Goal: Information Seeking & Learning: Learn about a topic

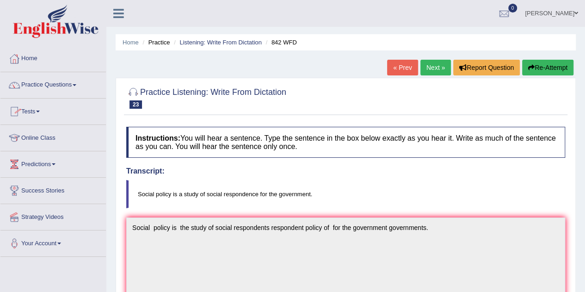
click at [47, 136] on link "Online Class" at bounding box center [53, 136] width 106 height 23
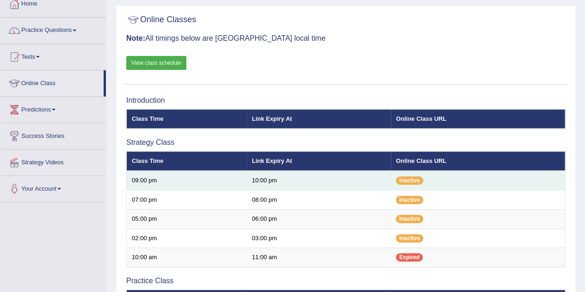
scroll to position [48, 0]
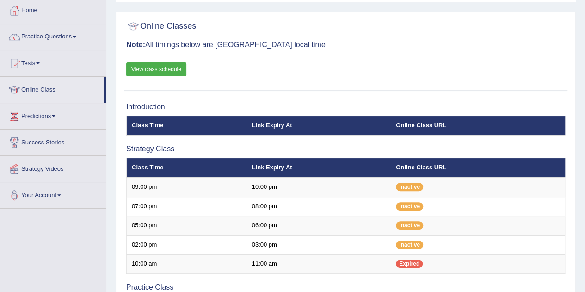
click at [166, 72] on link "View class schedule" at bounding box center [156, 69] width 60 height 14
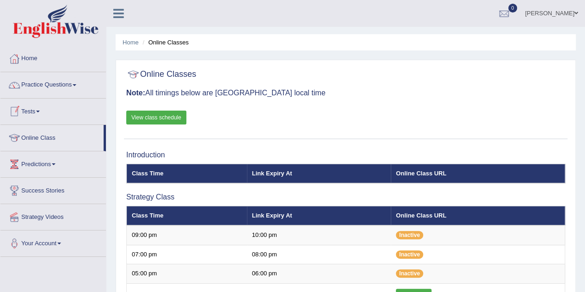
click at [61, 88] on link "Practice Questions" at bounding box center [53, 83] width 106 height 23
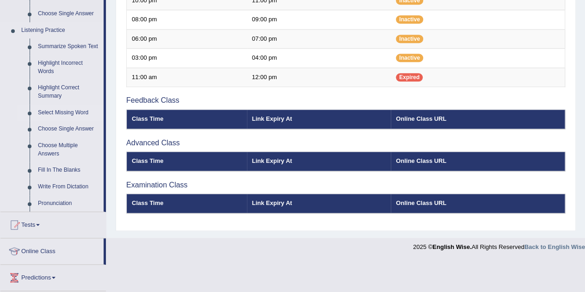
scroll to position [357, 0]
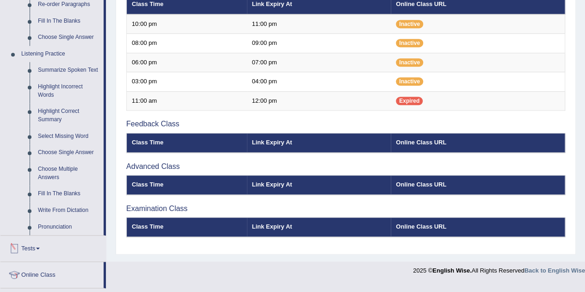
click at [44, 244] on link "Tests" at bounding box center [53, 247] width 106 height 23
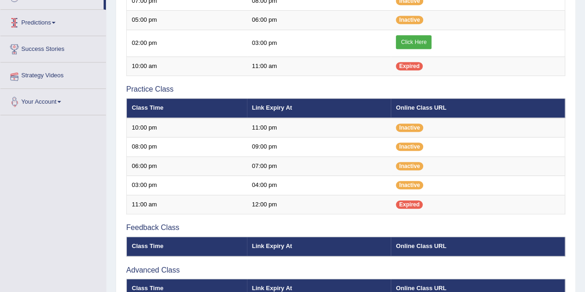
scroll to position [101, 0]
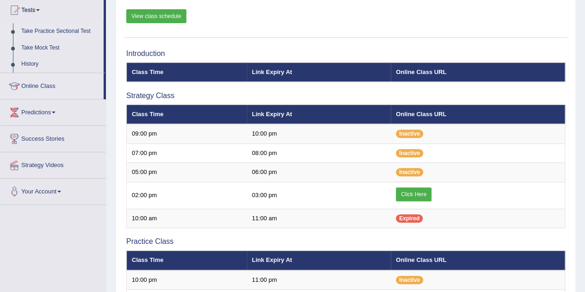
click at [61, 32] on link "Take Practice Sectional Test" at bounding box center [60, 31] width 87 height 17
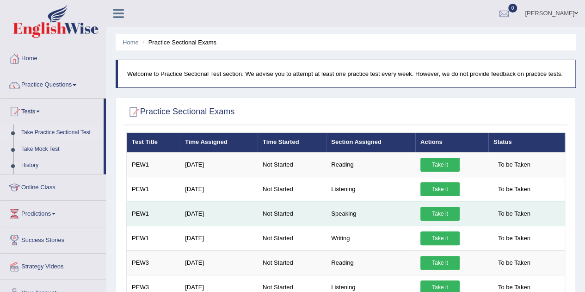
click at [430, 211] on link "Take it" at bounding box center [440, 214] width 39 height 14
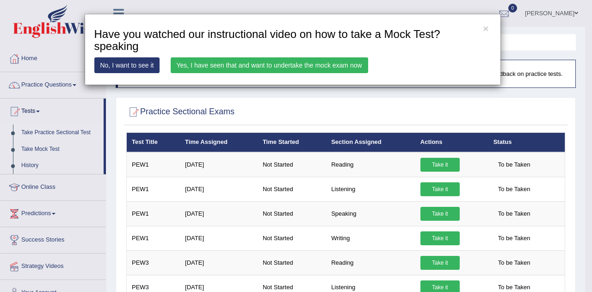
click at [289, 61] on link "Yes, I have seen that and want to undertake the mock exam now" at bounding box center [270, 65] width 198 height 16
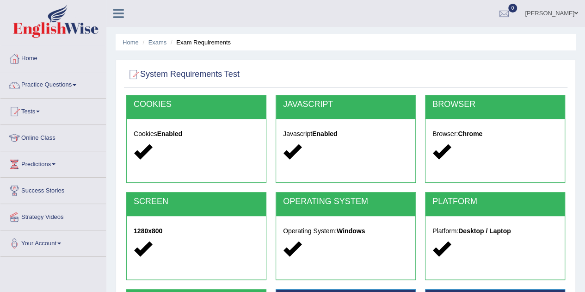
scroll to position [193, 0]
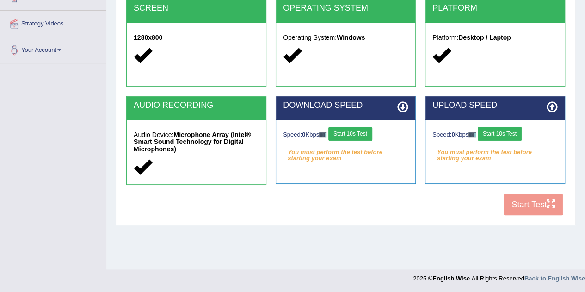
click at [352, 133] on button "Start 10s Test" at bounding box center [351, 134] width 44 height 14
click at [500, 135] on button "Start 10s Test" at bounding box center [500, 134] width 44 height 14
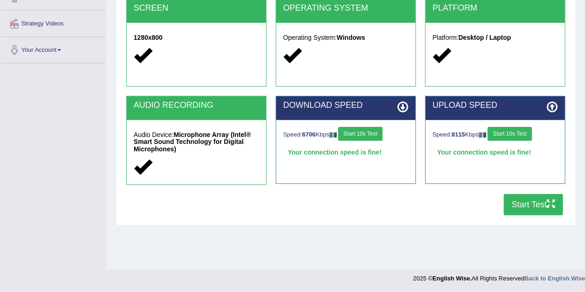
click at [531, 203] on button "Start Test" at bounding box center [533, 204] width 59 height 21
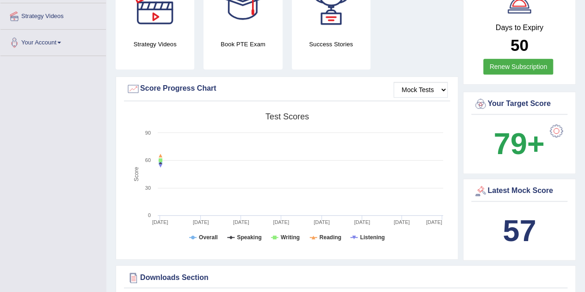
scroll to position [201, 0]
click at [418, 87] on select "Mock Tests" at bounding box center [421, 89] width 54 height 16
click at [394, 81] on select "Mock Tests" at bounding box center [421, 89] width 54 height 16
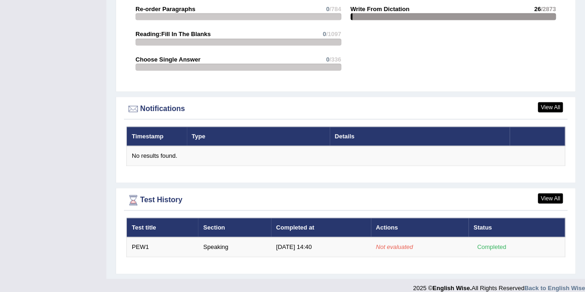
scroll to position [1037, 0]
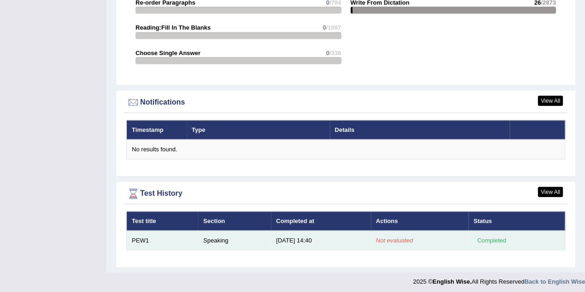
click at [157, 239] on td "PEW1" at bounding box center [163, 240] width 72 height 19
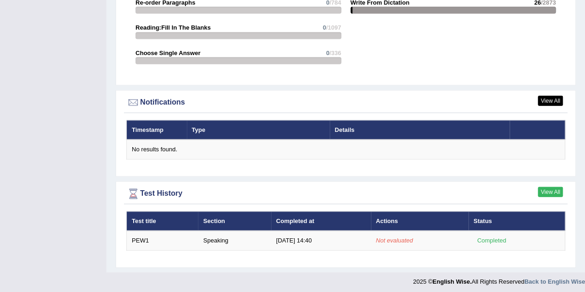
click at [550, 187] on link "View All" at bounding box center [550, 192] width 25 height 10
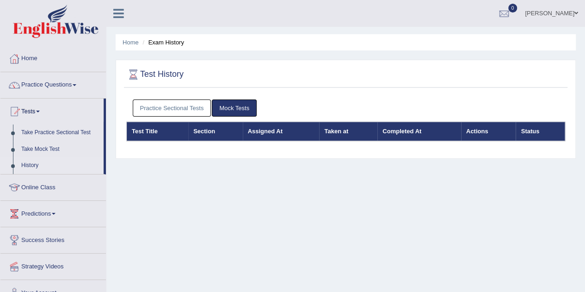
click at [184, 105] on link "Practice Sectional Tests" at bounding box center [172, 108] width 79 height 17
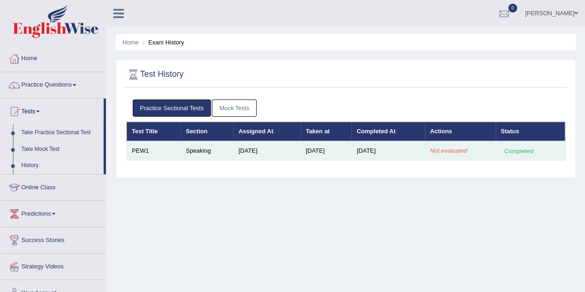
click at [210, 157] on td "Speaking" at bounding box center [207, 150] width 53 height 19
click at [239, 149] on td "[DATE]" at bounding box center [267, 150] width 67 height 19
click at [127, 150] on td "PEW1" at bounding box center [154, 150] width 54 height 19
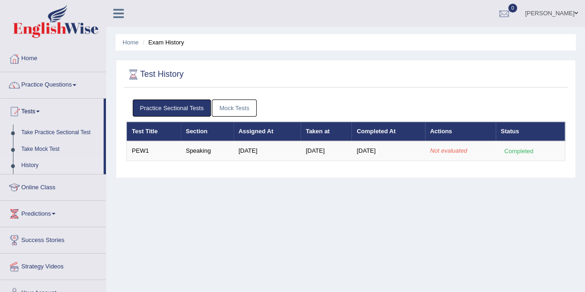
click at [196, 254] on div "Home Exam History Test History Practice Sectional Tests Mock Tests Test Title S…" at bounding box center [345, 231] width 479 height 463
click at [27, 58] on link "Home" at bounding box center [53, 57] width 106 height 23
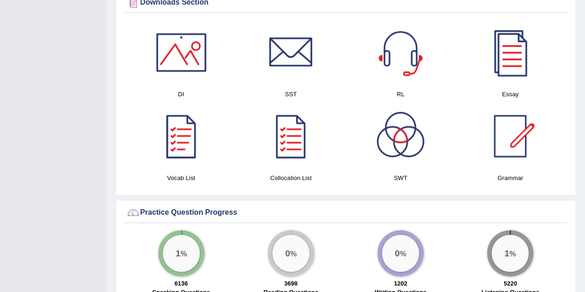
scroll to position [460, 0]
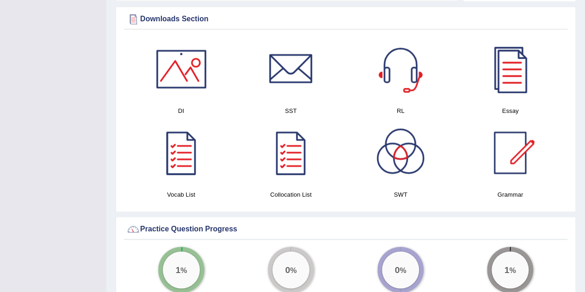
click at [163, 77] on div at bounding box center [181, 69] width 65 height 65
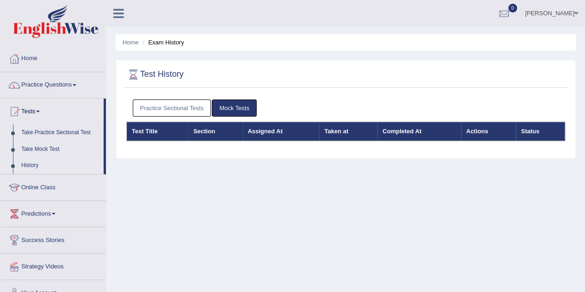
click at [34, 82] on link "Practice Questions" at bounding box center [53, 83] width 106 height 23
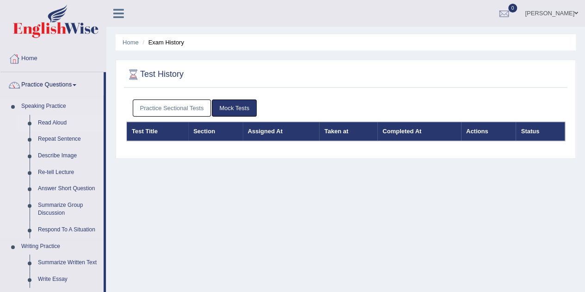
click at [60, 122] on link "Read Aloud" at bounding box center [69, 123] width 70 height 17
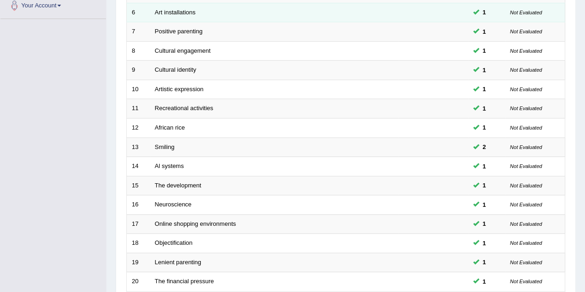
scroll to position [316, 0]
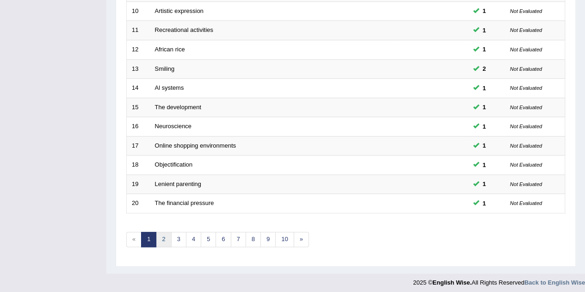
click at [160, 238] on link "2" at bounding box center [163, 239] width 15 height 15
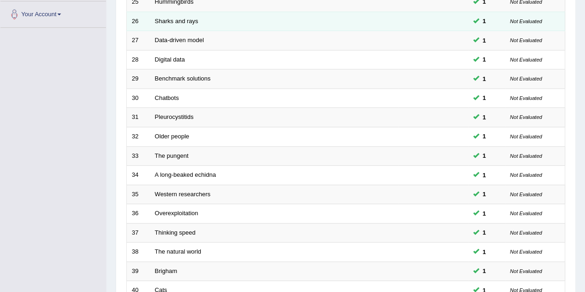
scroll to position [316, 0]
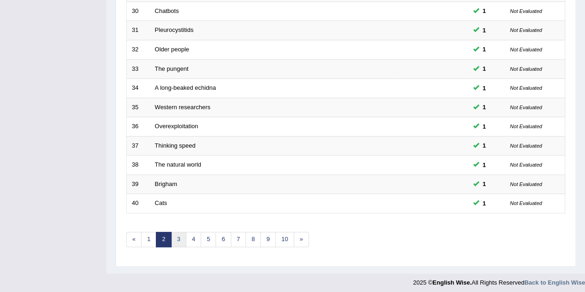
click at [176, 236] on link "3" at bounding box center [178, 239] width 15 height 15
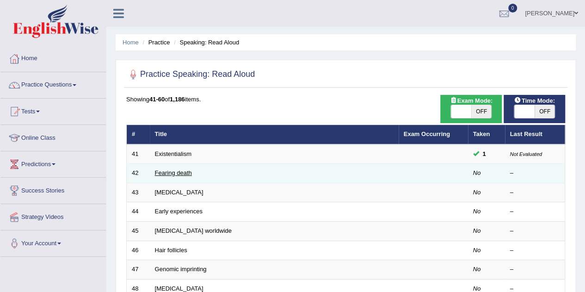
click at [165, 174] on link "Fearing death" at bounding box center [173, 172] width 37 height 7
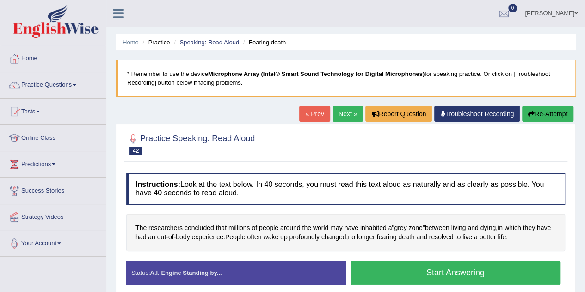
click at [370, 276] on button "Start Answering" at bounding box center [456, 273] width 211 height 24
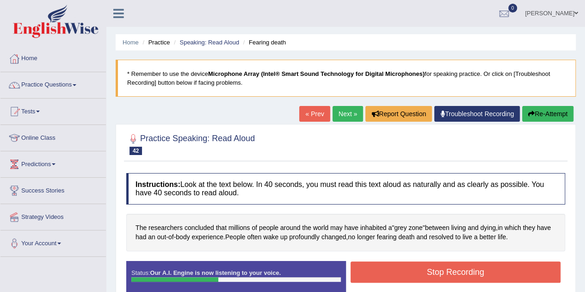
click at [370, 275] on button "Stop Recording" at bounding box center [456, 272] width 211 height 21
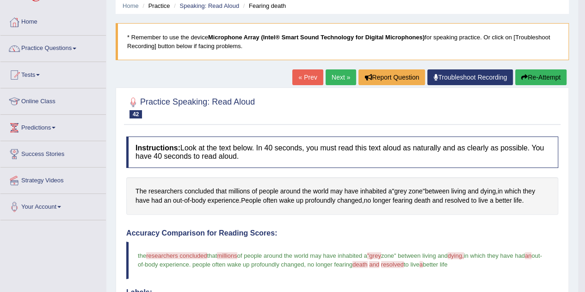
scroll to position [37, 0]
click at [341, 77] on link "Next »" at bounding box center [341, 77] width 31 height 16
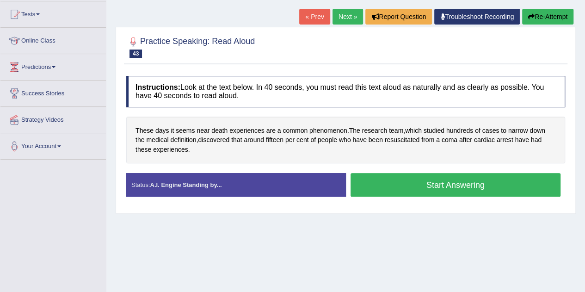
scroll to position [98, 0]
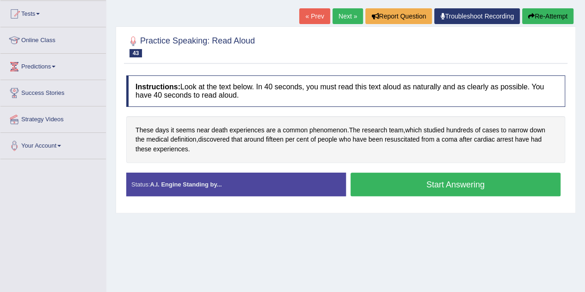
click at [403, 181] on button "Start Answering" at bounding box center [456, 185] width 211 height 24
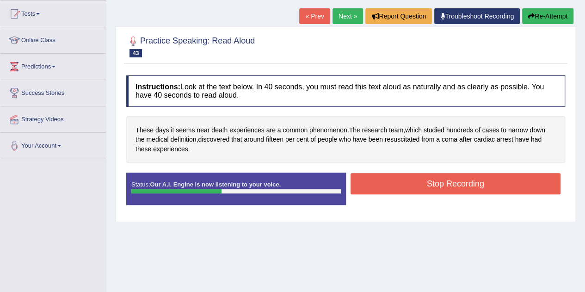
click at [403, 181] on button "Stop Recording" at bounding box center [456, 183] width 211 height 21
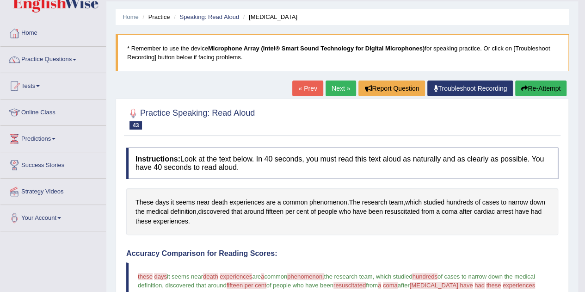
scroll to position [0, 0]
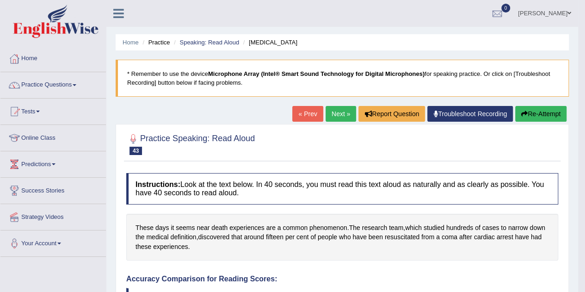
click at [340, 115] on link "Next »" at bounding box center [341, 114] width 31 height 16
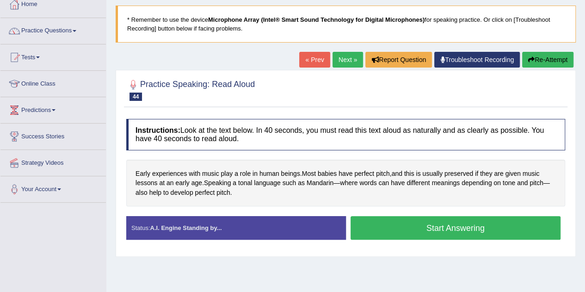
scroll to position [56, 0]
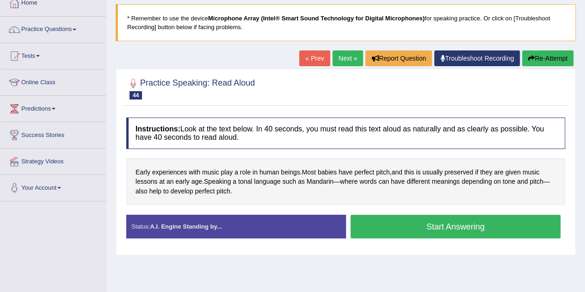
click at [418, 225] on button "Start Answering" at bounding box center [456, 227] width 211 height 24
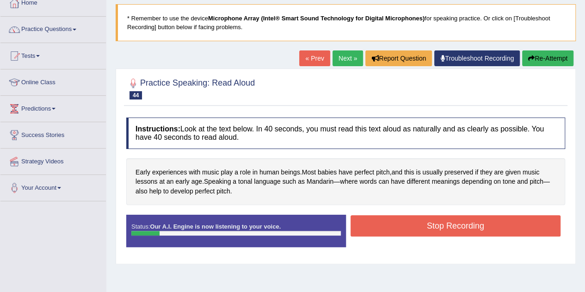
click at [419, 222] on button "Stop Recording" at bounding box center [456, 225] width 211 height 21
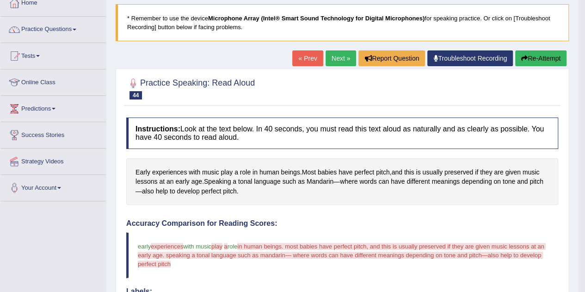
click at [542, 56] on button "Re-Attempt" at bounding box center [541, 58] width 51 height 16
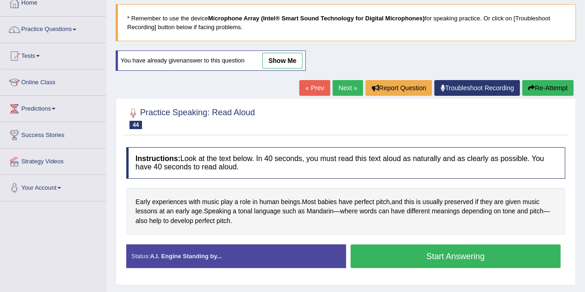
click at [432, 260] on button "Start Answering" at bounding box center [456, 256] width 211 height 24
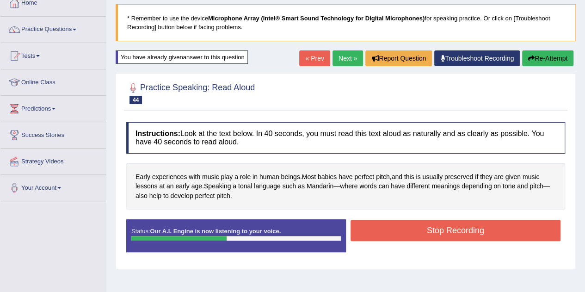
click at [443, 232] on button "Stop Recording" at bounding box center [456, 230] width 211 height 21
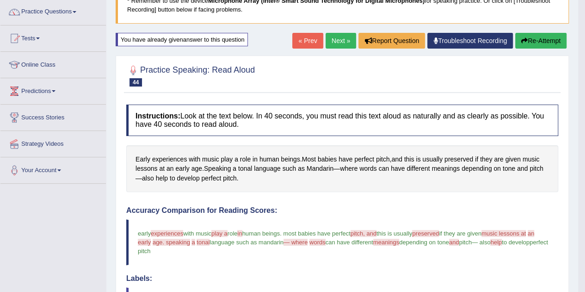
scroll to position [72, 0]
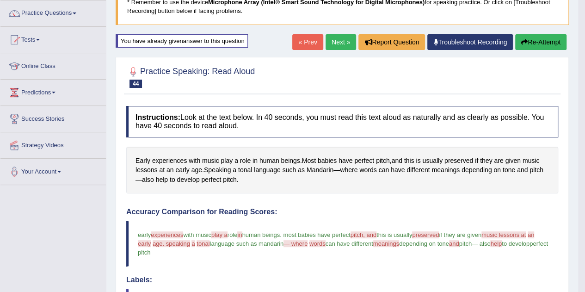
click at [350, 42] on link "Next »" at bounding box center [341, 42] width 31 height 16
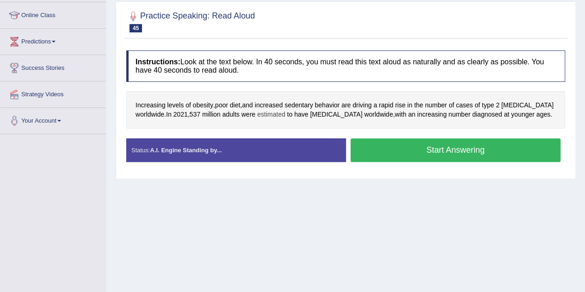
scroll to position [124, 0]
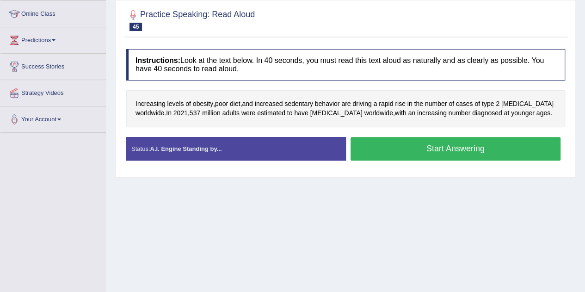
click at [406, 152] on button "Start Answering" at bounding box center [456, 149] width 211 height 24
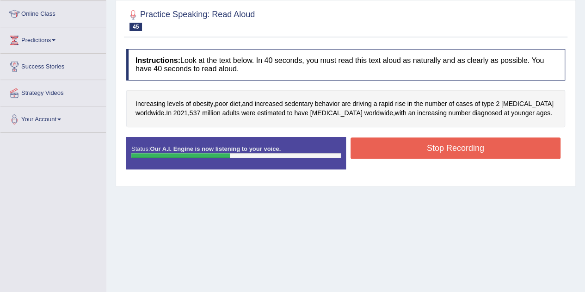
click at [458, 149] on button "Stop Recording" at bounding box center [456, 147] width 211 height 21
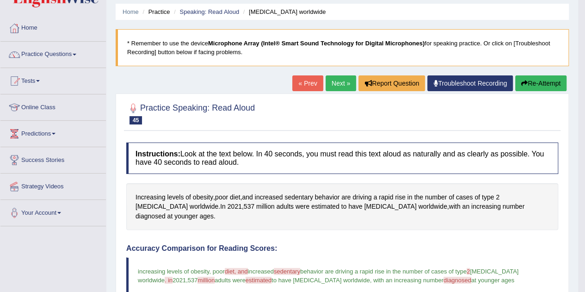
scroll to position [21, 0]
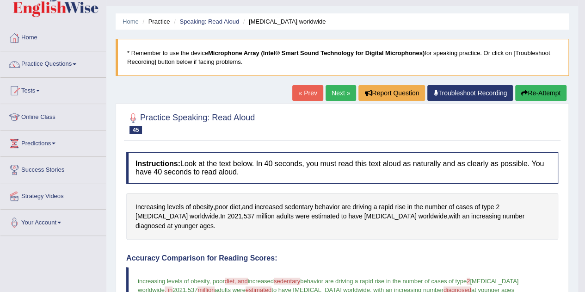
click at [339, 95] on link "Next »" at bounding box center [341, 93] width 31 height 16
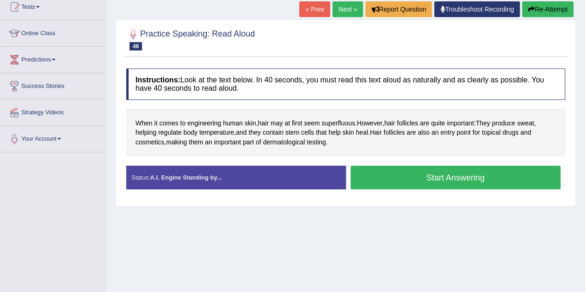
scroll to position [105, 0]
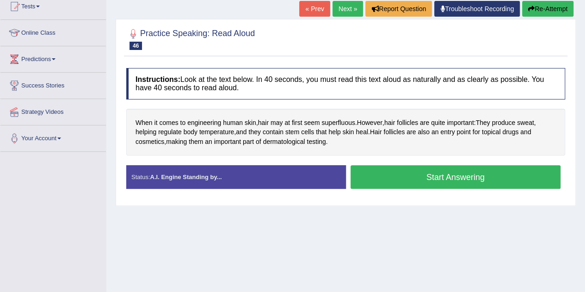
click at [416, 176] on button "Start Answering" at bounding box center [456, 177] width 211 height 24
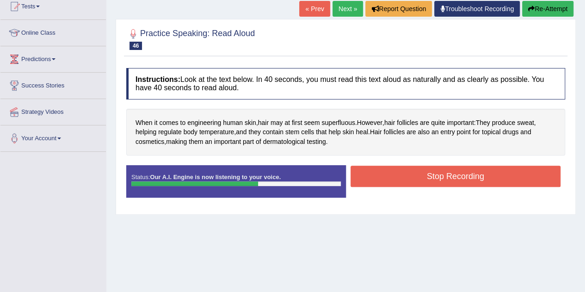
click at [388, 170] on button "Stop Recording" at bounding box center [456, 176] width 211 height 21
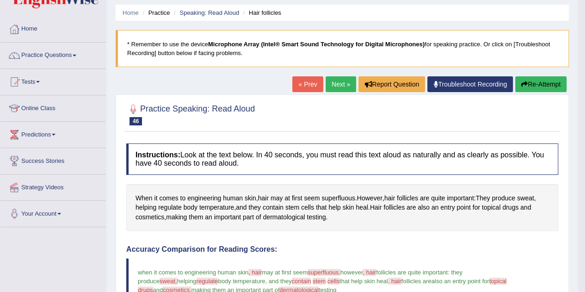
scroll to position [24, 0]
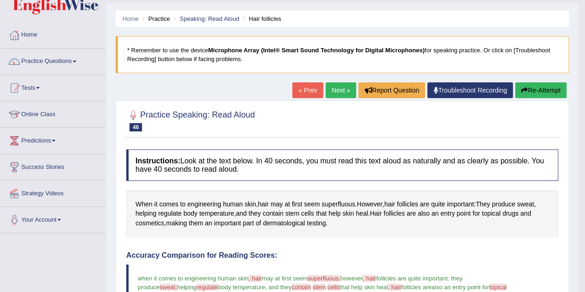
click at [338, 91] on link "Next »" at bounding box center [341, 90] width 31 height 16
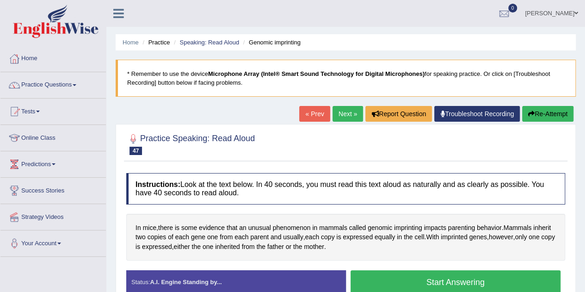
click at [412, 278] on button "Start Answering" at bounding box center [456, 282] width 211 height 24
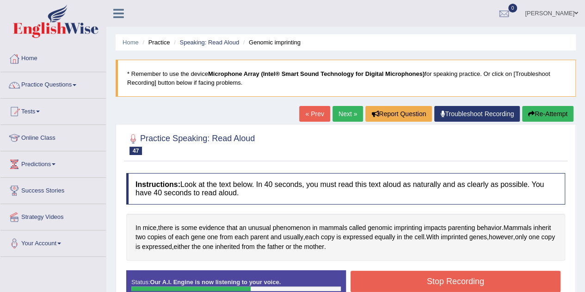
click at [405, 276] on button "Stop Recording" at bounding box center [456, 281] width 211 height 21
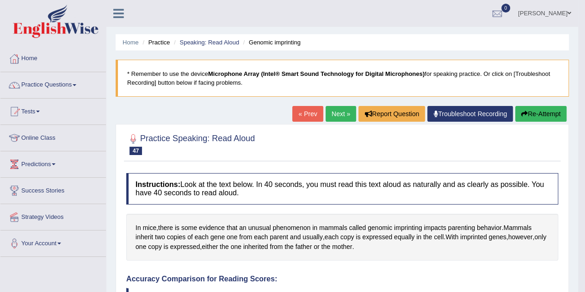
click at [335, 115] on link "Next »" at bounding box center [341, 114] width 31 height 16
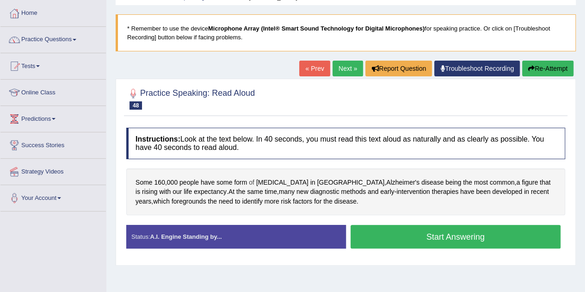
scroll to position [52, 0]
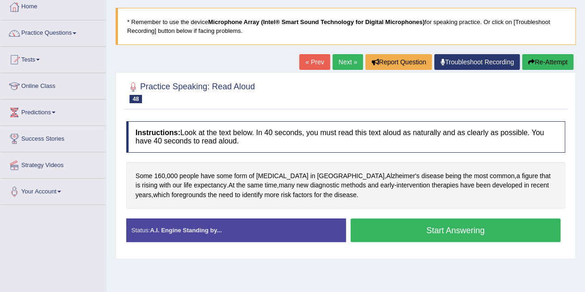
click at [390, 226] on button "Start Answering" at bounding box center [456, 230] width 211 height 24
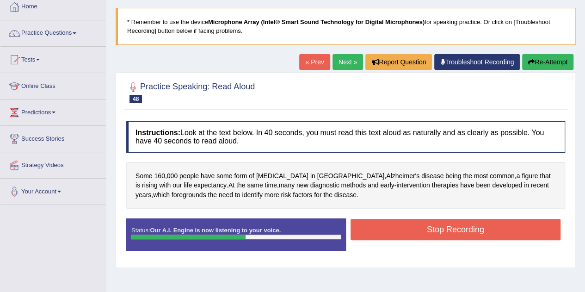
click at [423, 228] on button "Stop Recording" at bounding box center [456, 229] width 211 height 21
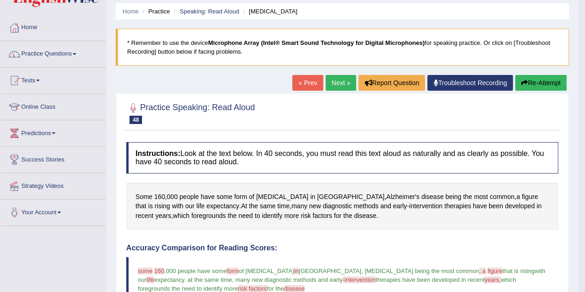
scroll to position [31, 0]
click at [333, 81] on link "Next »" at bounding box center [341, 83] width 31 height 16
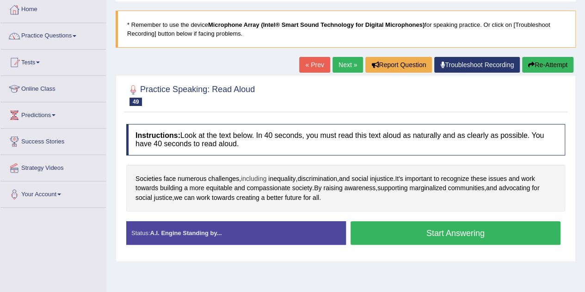
scroll to position [52, 0]
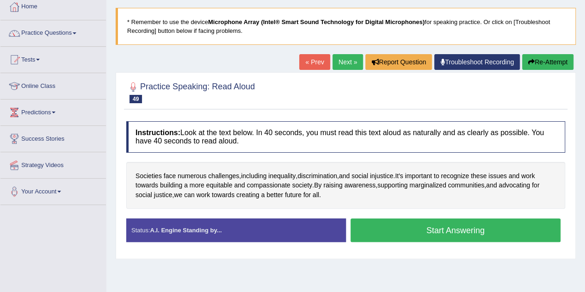
click at [380, 224] on button "Start Answering" at bounding box center [456, 230] width 211 height 24
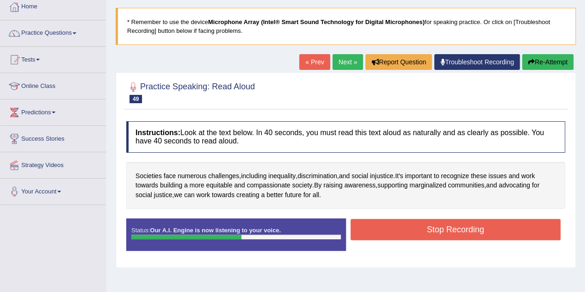
click at [414, 226] on button "Stop Recording" at bounding box center [456, 229] width 211 height 21
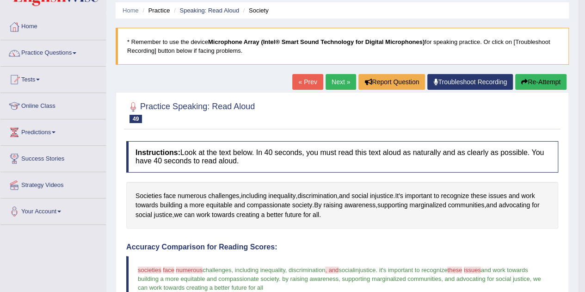
scroll to position [20, 0]
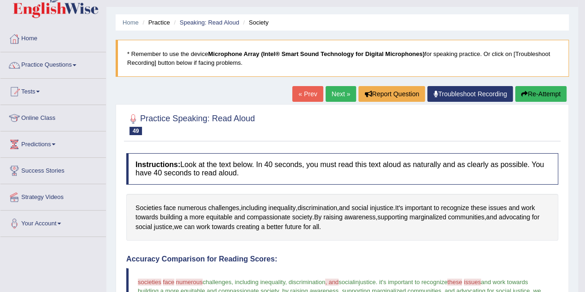
click at [334, 95] on link "Next »" at bounding box center [341, 94] width 31 height 16
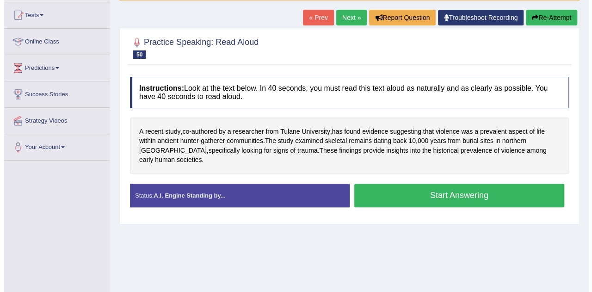
scroll to position [97, 0]
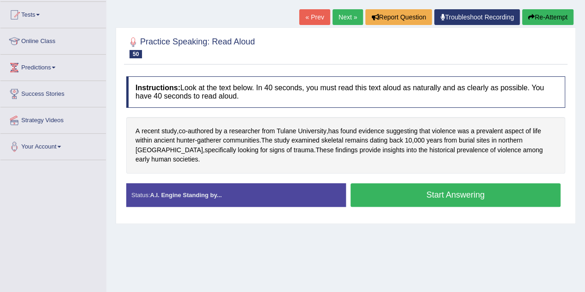
click at [438, 183] on button "Start Answering" at bounding box center [456, 195] width 211 height 24
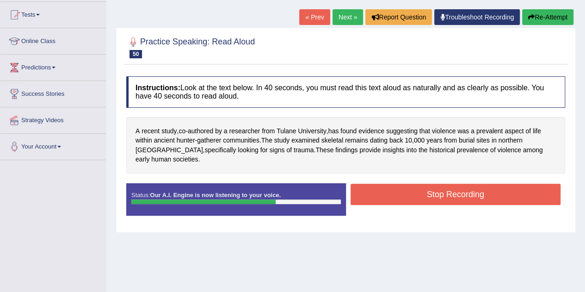
click at [488, 187] on button "Stop Recording" at bounding box center [456, 194] width 211 height 21
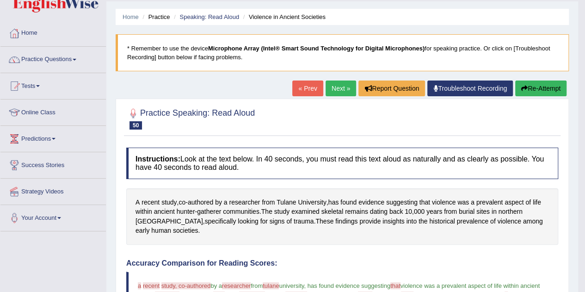
scroll to position [24, 0]
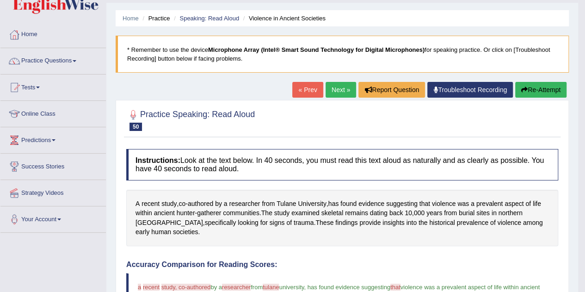
click at [342, 90] on link "Next »" at bounding box center [341, 90] width 31 height 16
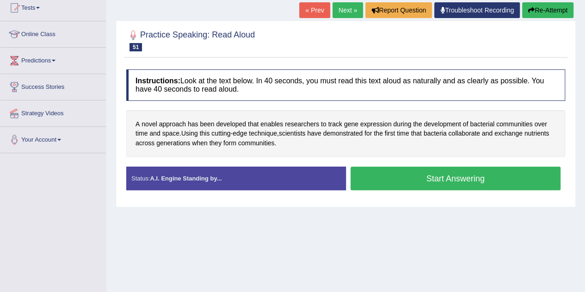
scroll to position [105, 0]
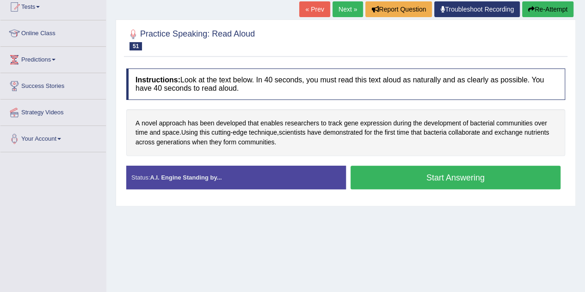
click at [429, 172] on button "Start Answering" at bounding box center [456, 178] width 211 height 24
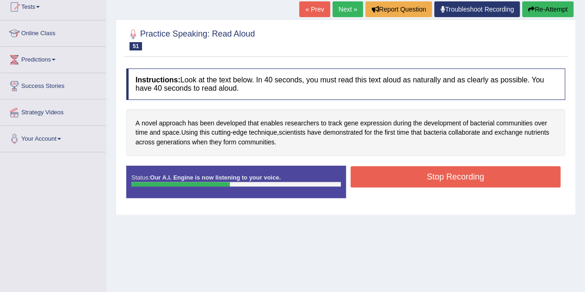
click at [390, 181] on button "Stop Recording" at bounding box center [456, 176] width 211 height 21
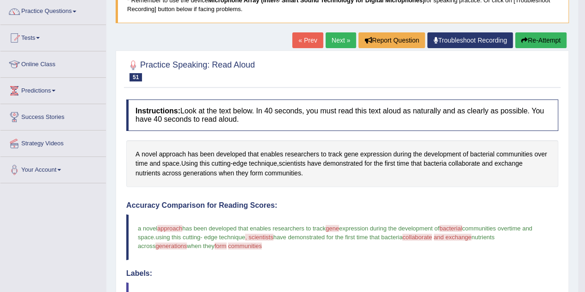
scroll to position [76, 0]
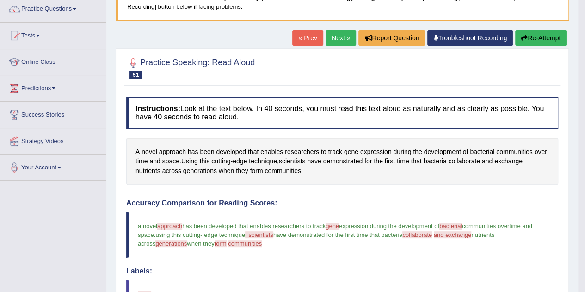
click at [534, 35] on button "Re-Attempt" at bounding box center [541, 38] width 51 height 16
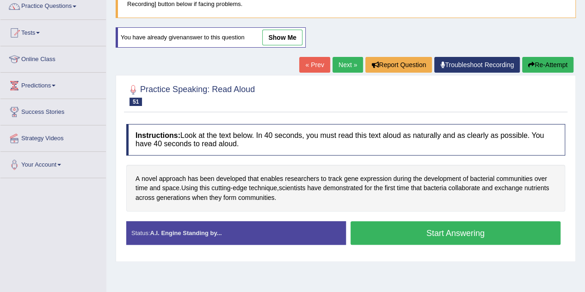
click at [404, 222] on button "Start Answering" at bounding box center [456, 233] width 211 height 24
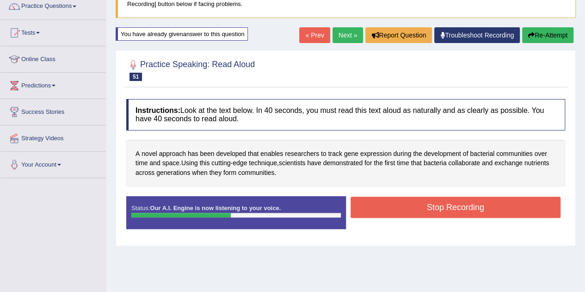
click at [417, 210] on button "Stop Recording" at bounding box center [456, 207] width 211 height 21
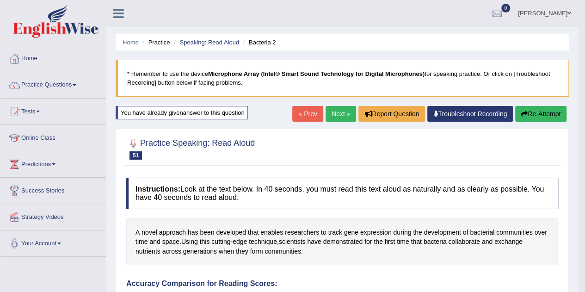
click at [341, 120] on link "Next »" at bounding box center [341, 114] width 31 height 16
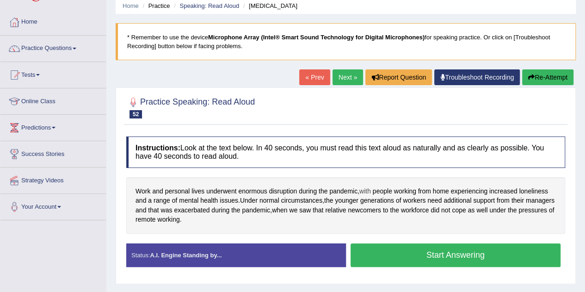
scroll to position [37, 0]
click at [401, 252] on button "Start Answering" at bounding box center [456, 255] width 211 height 24
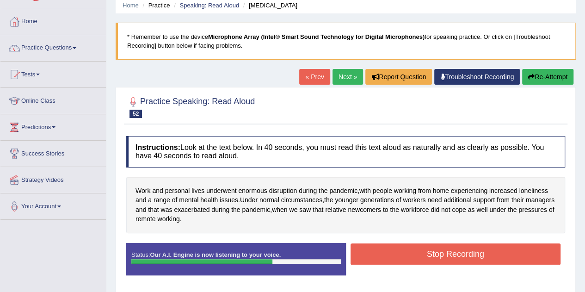
click at [401, 252] on button "Stop Recording" at bounding box center [456, 253] width 211 height 21
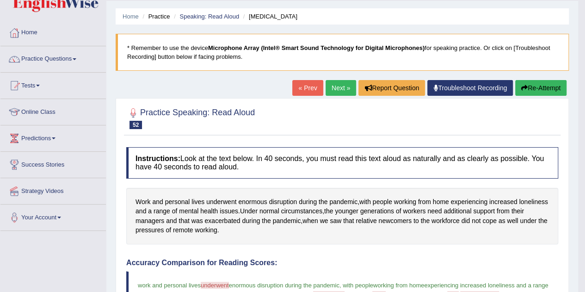
scroll to position [0, 0]
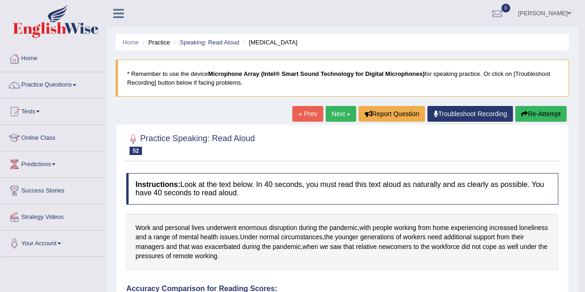
click at [330, 112] on link "Next »" at bounding box center [341, 114] width 31 height 16
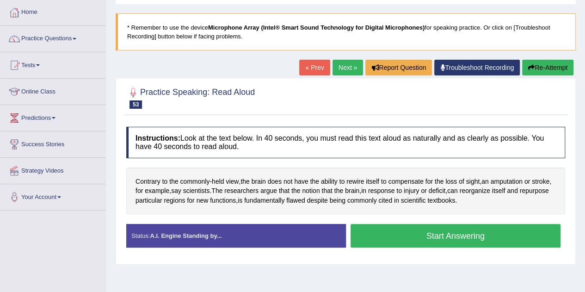
scroll to position [49, 0]
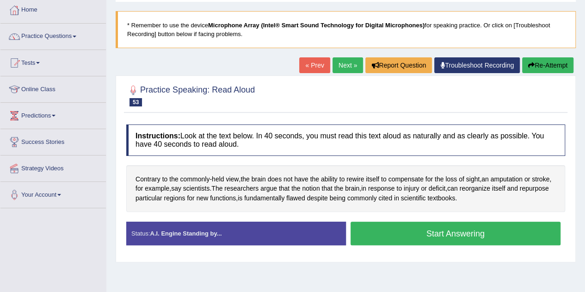
click at [404, 225] on button "Start Answering" at bounding box center [456, 234] width 211 height 24
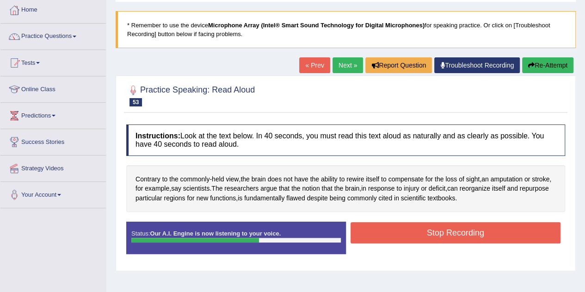
click at [425, 234] on button "Stop Recording" at bounding box center [456, 232] width 211 height 21
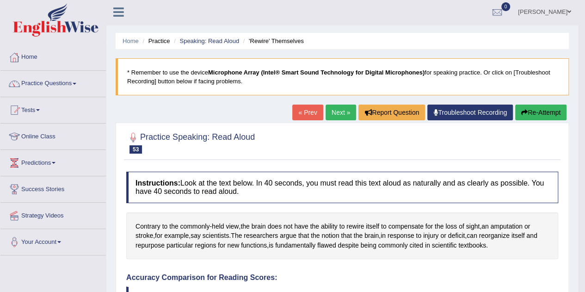
scroll to position [0, 0]
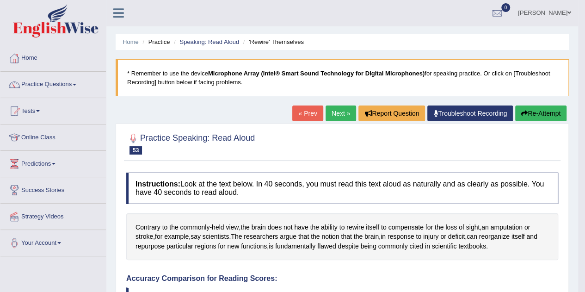
click at [337, 111] on link "Next »" at bounding box center [341, 114] width 31 height 16
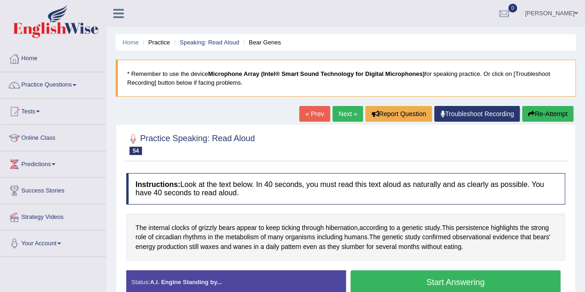
click at [411, 281] on button "Start Answering" at bounding box center [456, 282] width 211 height 24
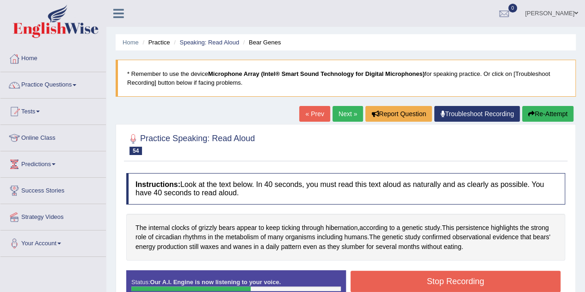
click at [411, 281] on button "Stop Recording" at bounding box center [456, 281] width 211 height 21
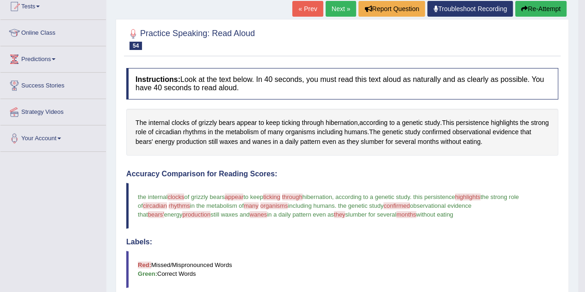
scroll to position [99, 0]
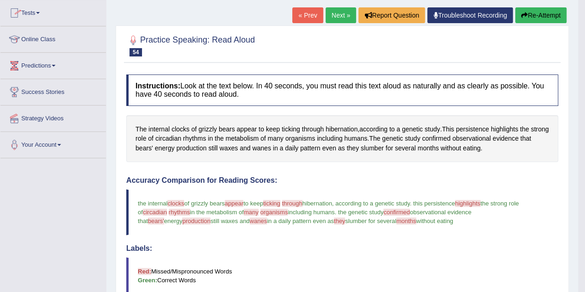
click at [333, 16] on link "Next »" at bounding box center [341, 15] width 31 height 16
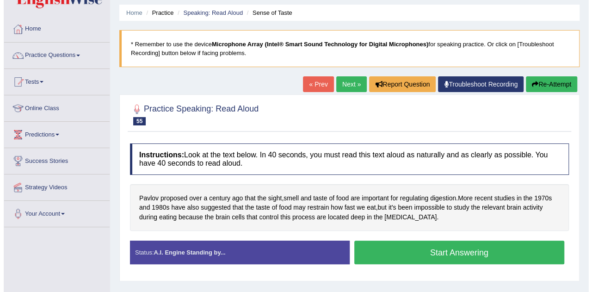
scroll to position [31, 0]
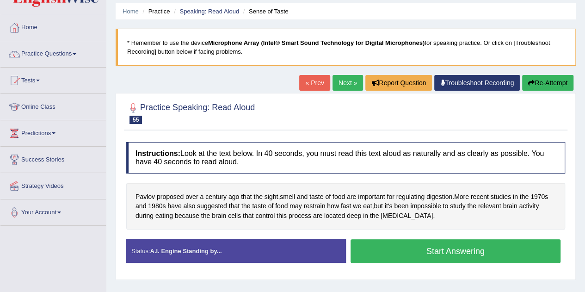
click at [386, 255] on button "Start Answering" at bounding box center [456, 251] width 211 height 24
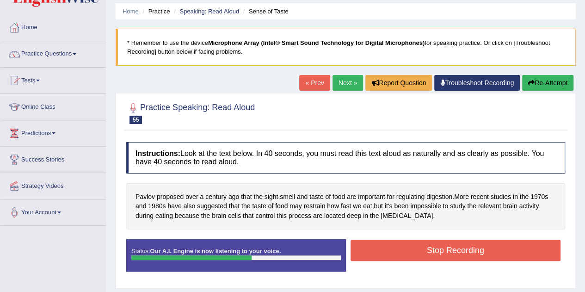
click at [386, 255] on button "Stop Recording" at bounding box center [456, 250] width 211 height 21
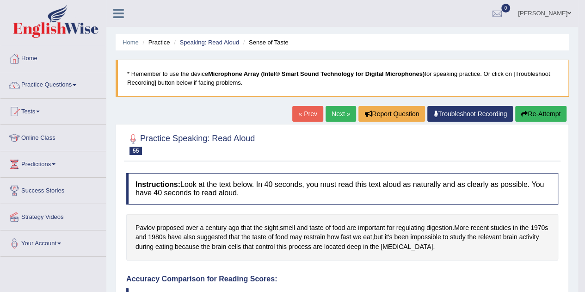
scroll to position [1, 0]
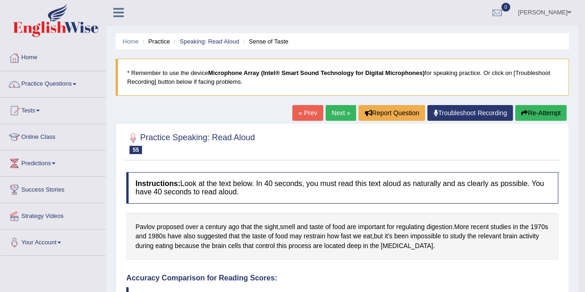
click at [335, 112] on link "Next »" at bounding box center [341, 113] width 31 height 16
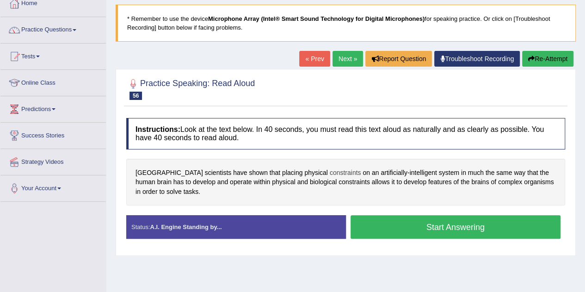
scroll to position [56, 0]
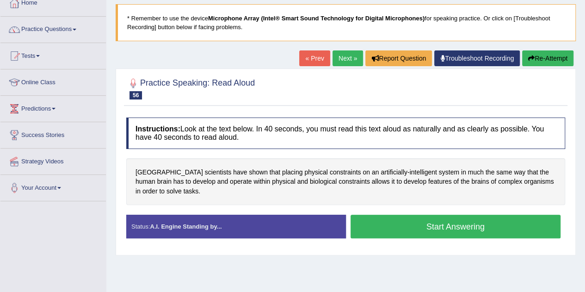
click at [388, 225] on button "Start Answering" at bounding box center [456, 227] width 211 height 24
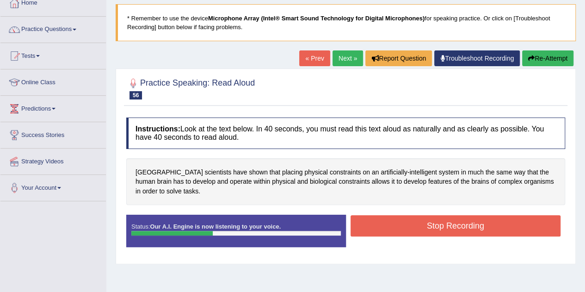
click at [423, 219] on button "Stop Recording" at bounding box center [456, 225] width 211 height 21
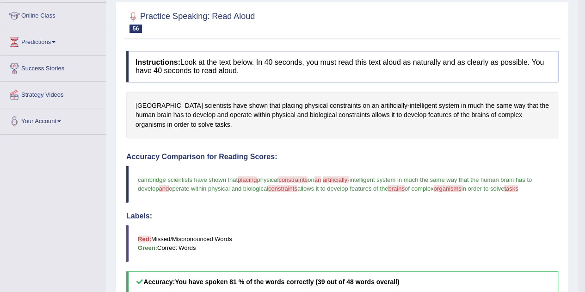
scroll to position [0, 0]
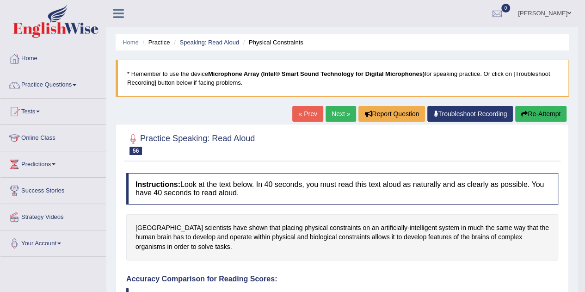
click at [339, 113] on link "Next »" at bounding box center [341, 114] width 31 height 16
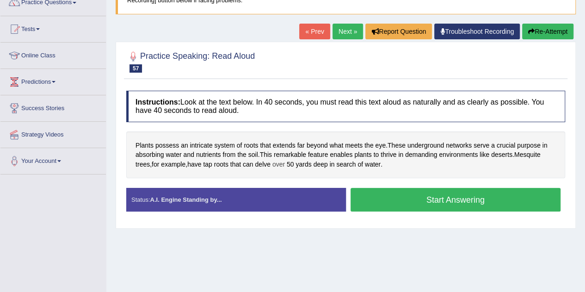
scroll to position [85, 0]
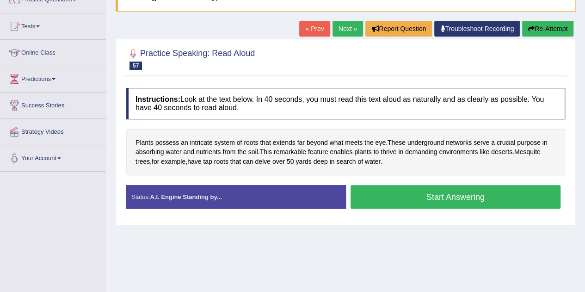
click at [442, 191] on button "Start Answering" at bounding box center [456, 197] width 211 height 24
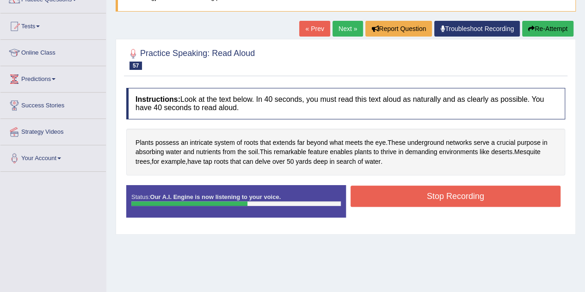
click at [442, 191] on button "Stop Recording" at bounding box center [456, 196] width 211 height 21
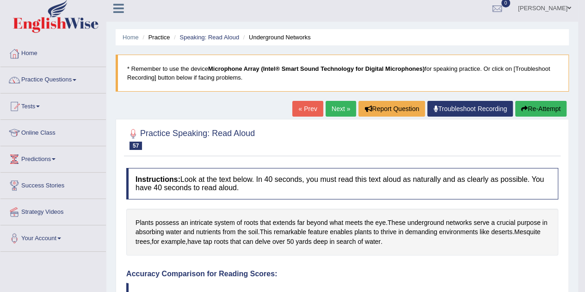
scroll to position [0, 0]
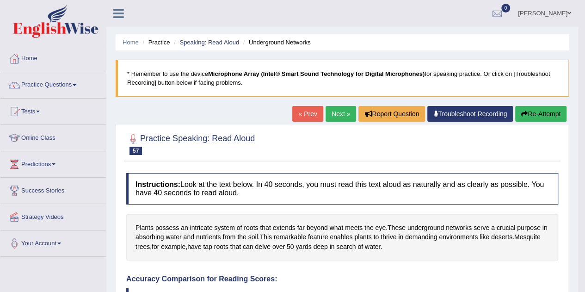
click at [554, 115] on button "Re-Attempt" at bounding box center [541, 114] width 51 height 16
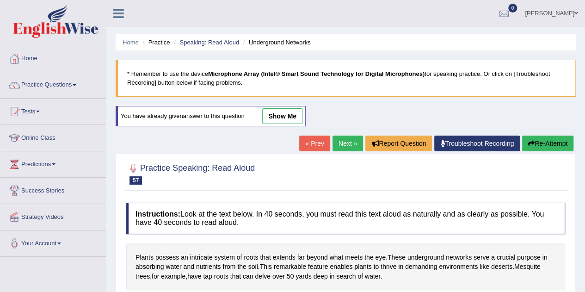
click at [283, 113] on link "show me" at bounding box center [282, 116] width 40 height 16
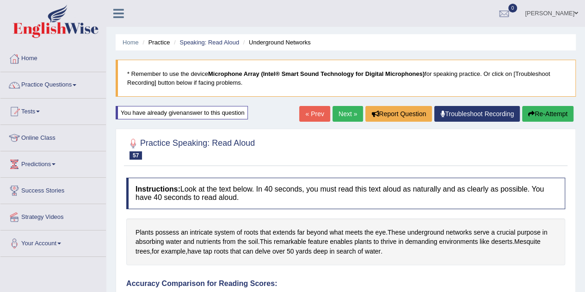
click at [536, 112] on button "Re-Attempt" at bounding box center [548, 114] width 51 height 16
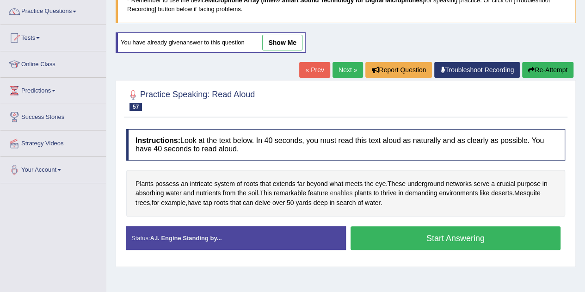
scroll to position [74, 0]
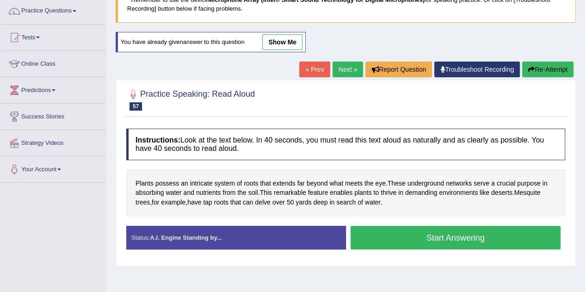
click at [444, 230] on button "Start Answering" at bounding box center [456, 238] width 211 height 24
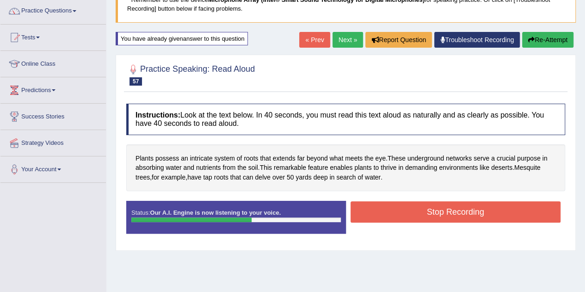
click at [409, 208] on button "Stop Recording" at bounding box center [456, 211] width 211 height 21
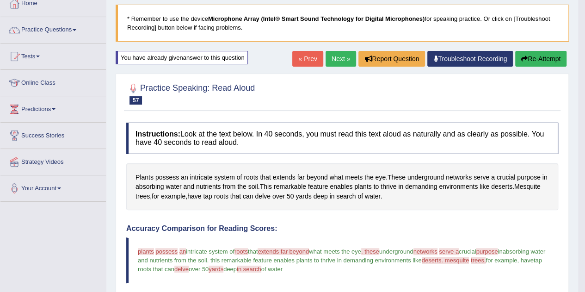
scroll to position [0, 0]
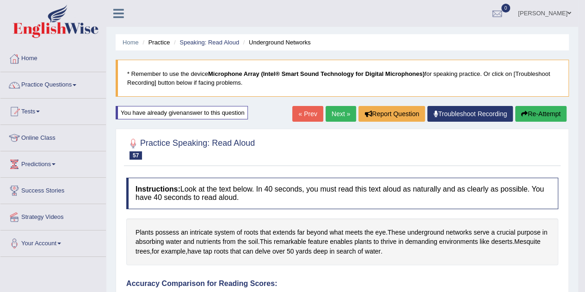
click at [339, 114] on link "Next »" at bounding box center [341, 114] width 31 height 16
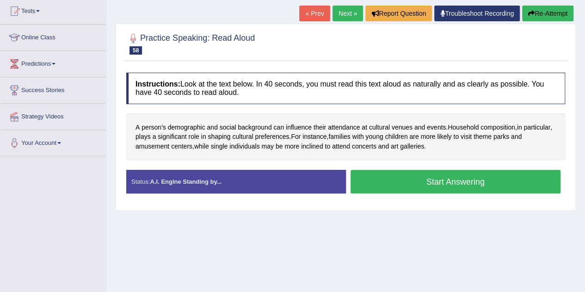
scroll to position [101, 0]
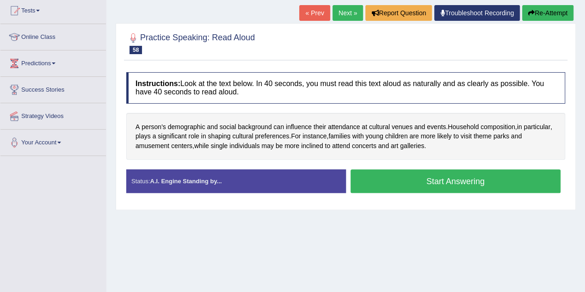
click at [430, 176] on button "Start Answering" at bounding box center [456, 181] width 211 height 24
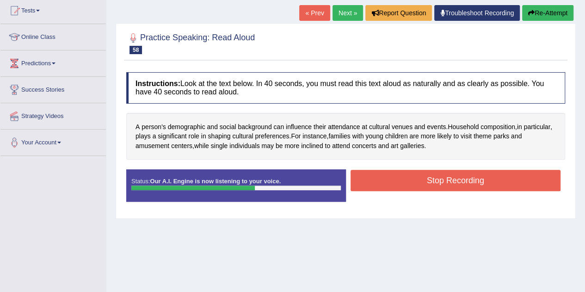
click at [430, 176] on button "Stop Recording" at bounding box center [456, 180] width 211 height 21
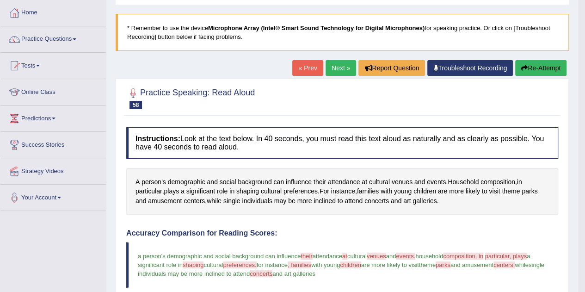
scroll to position [40, 0]
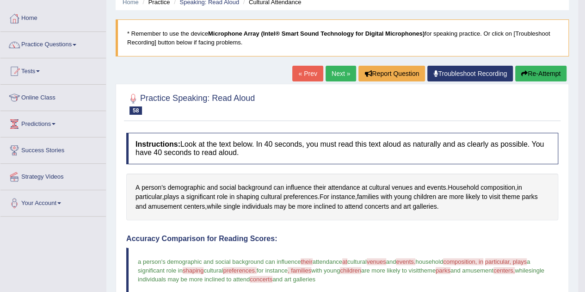
click at [340, 74] on link "Next »" at bounding box center [341, 74] width 31 height 16
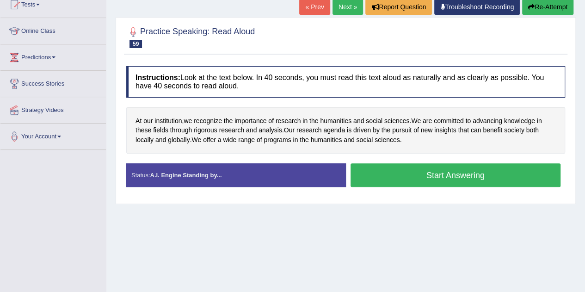
scroll to position [107, 0]
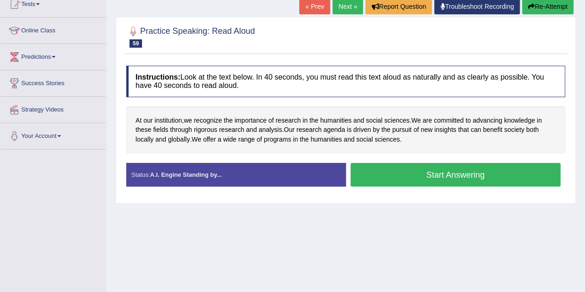
click at [423, 174] on button "Start Answering" at bounding box center [456, 175] width 211 height 24
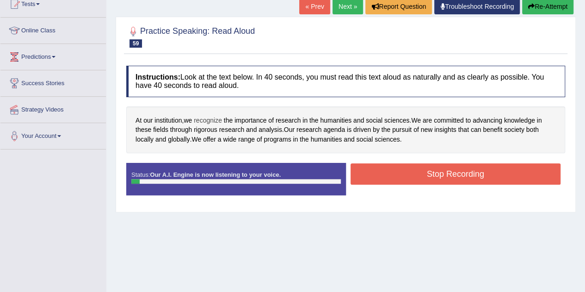
click at [204, 119] on span "recognize" at bounding box center [208, 121] width 28 height 10
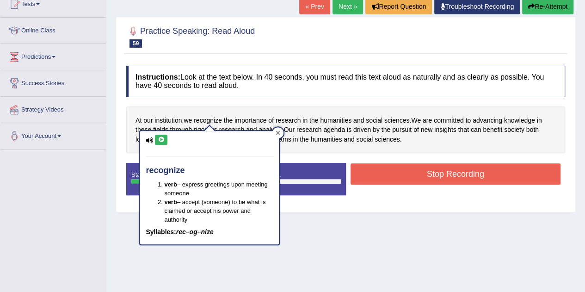
click at [277, 134] on icon at bounding box center [278, 133] width 4 height 4
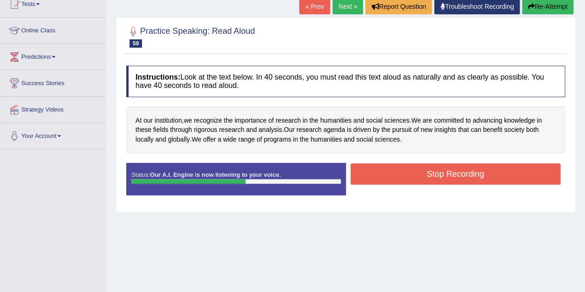
click at [415, 176] on button "Stop Recording" at bounding box center [456, 173] width 211 height 21
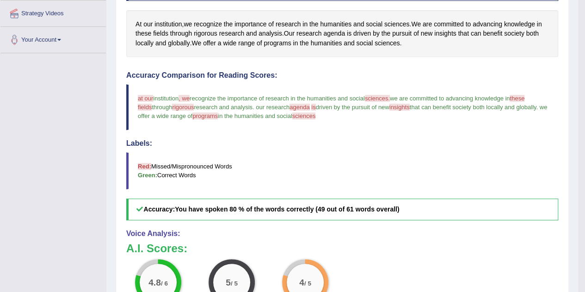
scroll to position [82, 0]
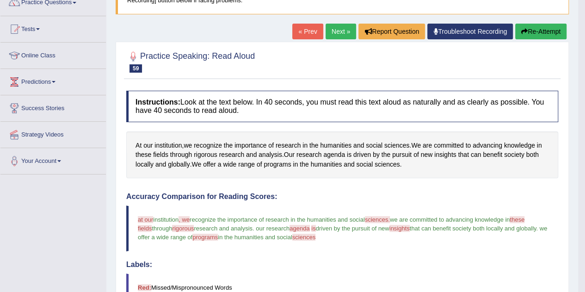
click at [335, 32] on link "Next »" at bounding box center [341, 32] width 31 height 16
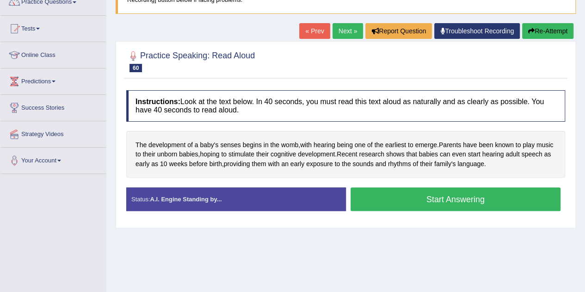
scroll to position [83, 0]
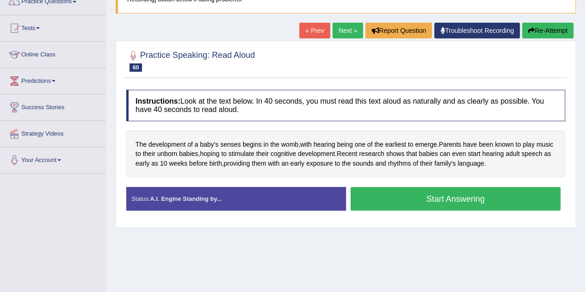
click at [427, 203] on button "Start Answering" at bounding box center [456, 199] width 211 height 24
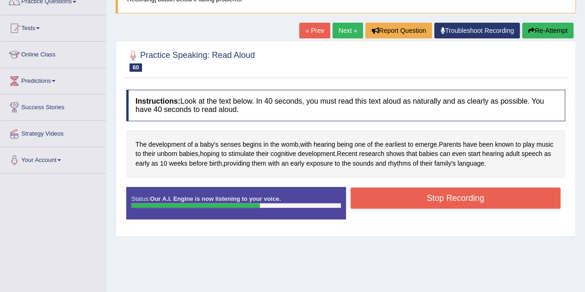
click at [448, 197] on button "Stop Recording" at bounding box center [456, 197] width 211 height 21
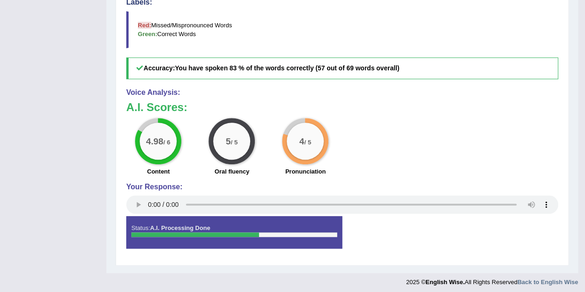
scroll to position [346, 0]
